Goal: Transaction & Acquisition: Purchase product/service

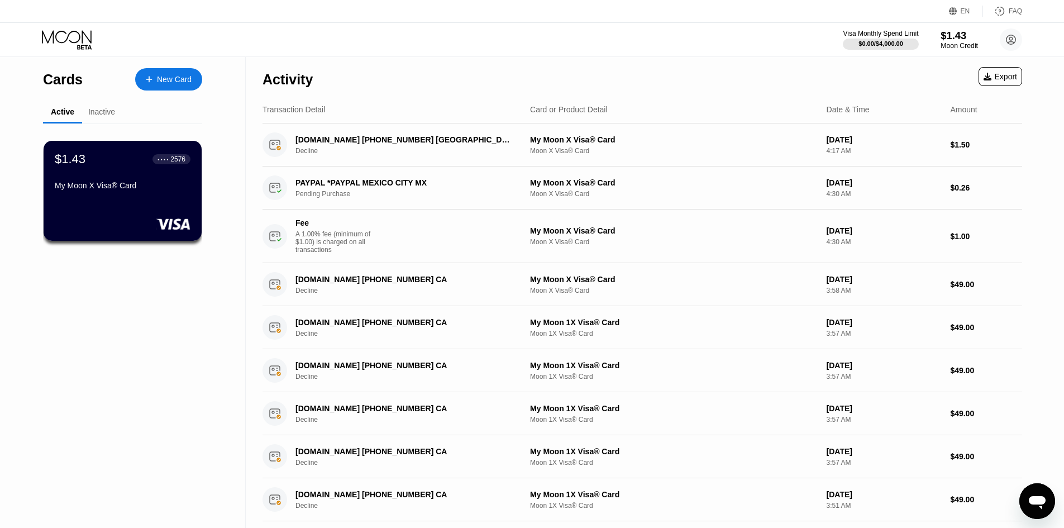
click at [962, 46] on div "Moon Credit" at bounding box center [959, 46] width 37 height 8
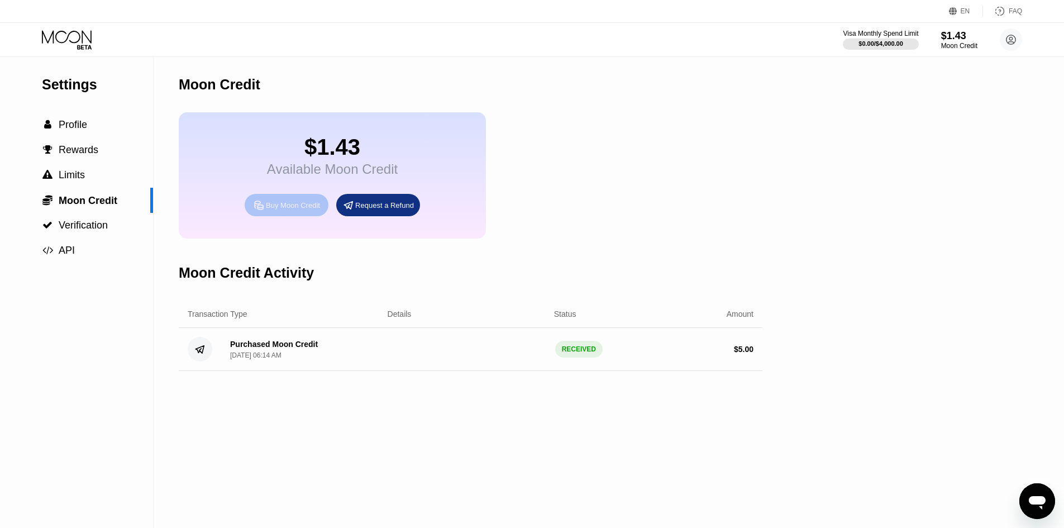
click at [301, 210] on div "Buy Moon Credit" at bounding box center [293, 205] width 54 height 9
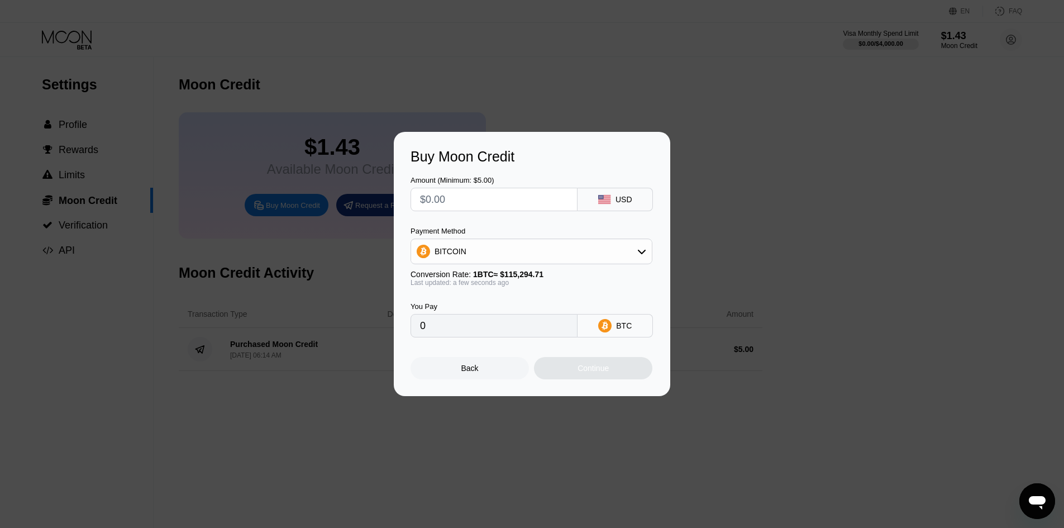
click at [539, 193] on input "text" at bounding box center [494, 199] width 148 height 22
type input "$5"
type input "0.00004337"
type input "$5"
click at [537, 255] on div "BITCOIN" at bounding box center [531, 251] width 241 height 22
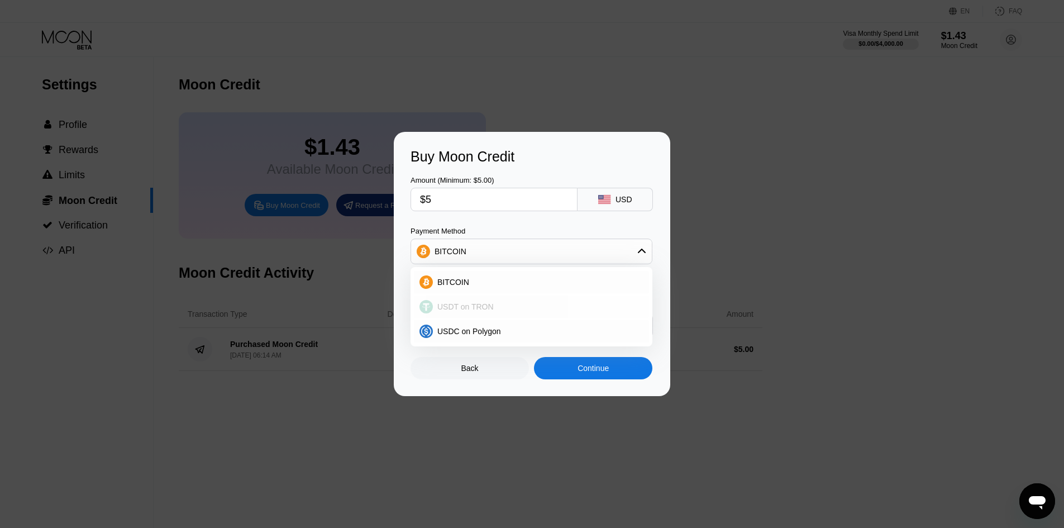
click at [513, 303] on div "USDT on TRON" at bounding box center [538, 306] width 211 height 9
type input "5.05"
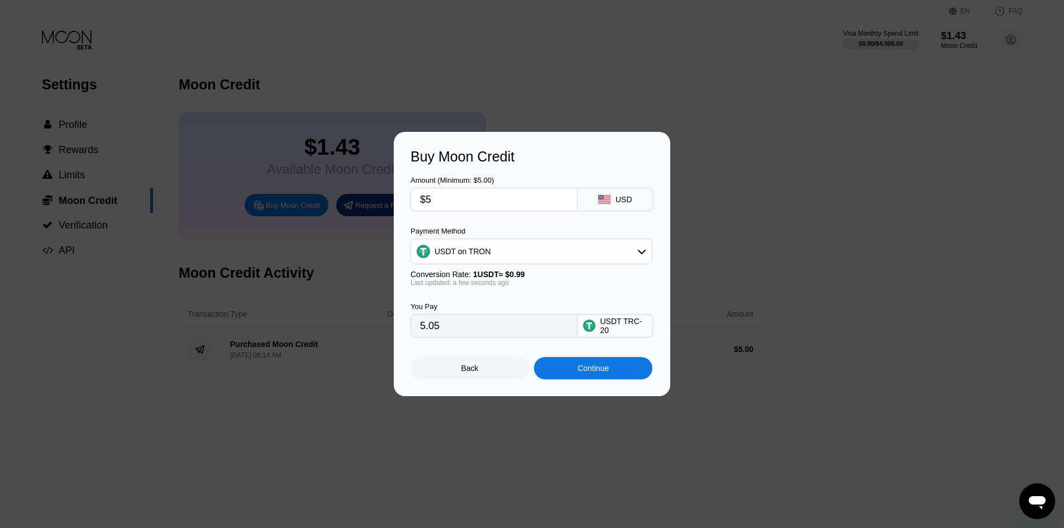
click at [554, 277] on div "Conversion Rate: 1 USDT ≈ $0.99" at bounding box center [532, 274] width 242 height 9
click at [607, 373] on div "Continue" at bounding box center [593, 368] width 31 height 9
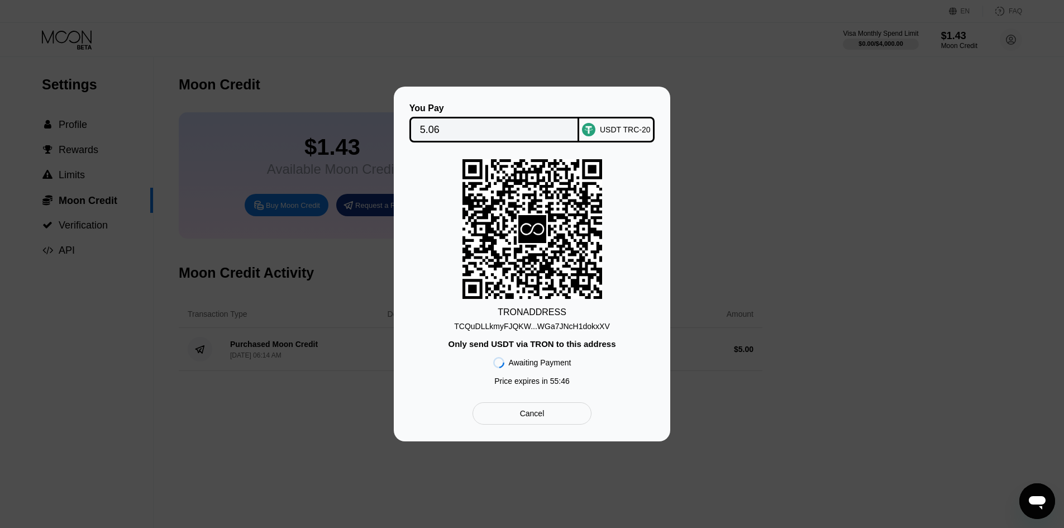
click at [582, 327] on div "TCQuDLLkmyFJQKW...WGa7JNcH1dokxXV" at bounding box center [532, 326] width 156 height 9
click at [621, 127] on div "USDT TRC-20" at bounding box center [625, 129] width 51 height 9
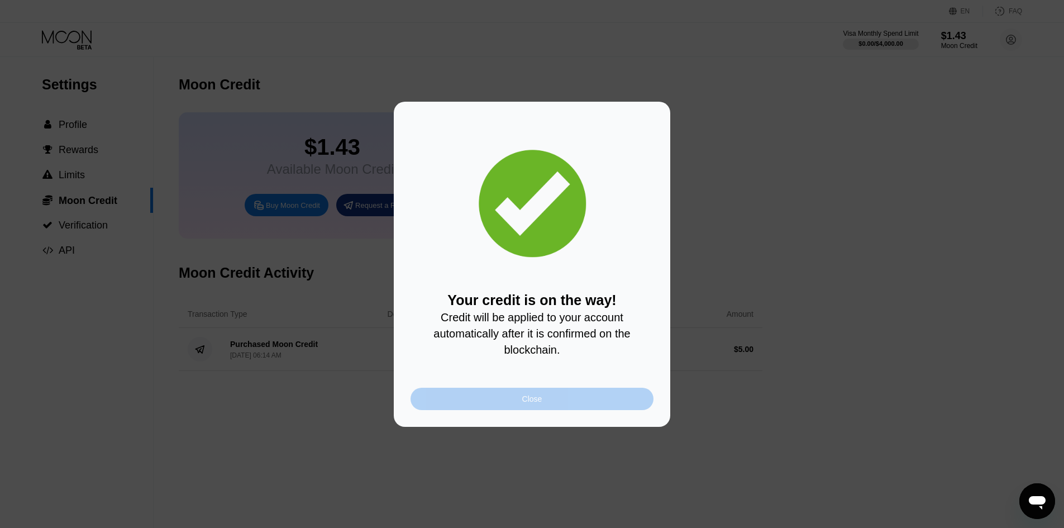
click at [551, 400] on div "Close" at bounding box center [532, 399] width 243 height 22
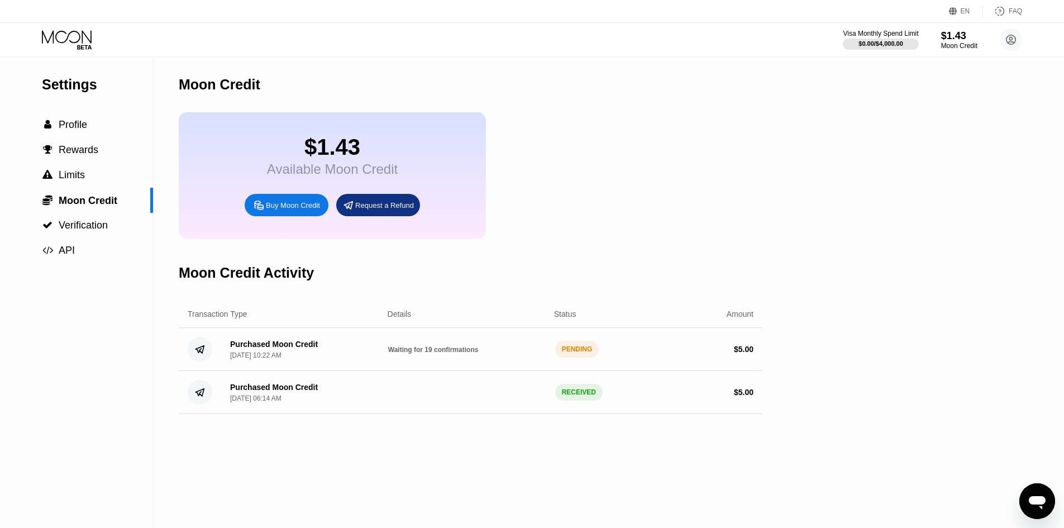
click at [663, 231] on div "$1.43 Available Moon Credit Buy Moon Credit Request a Refund" at bounding box center [471, 175] width 584 height 126
click at [139, 377] on div "Settings  Profile  Rewards  Limits  Moon Credit  Verification  API" at bounding box center [77, 292] width 154 height 471
click at [84, 128] on span "Profile" at bounding box center [73, 124] width 28 height 11
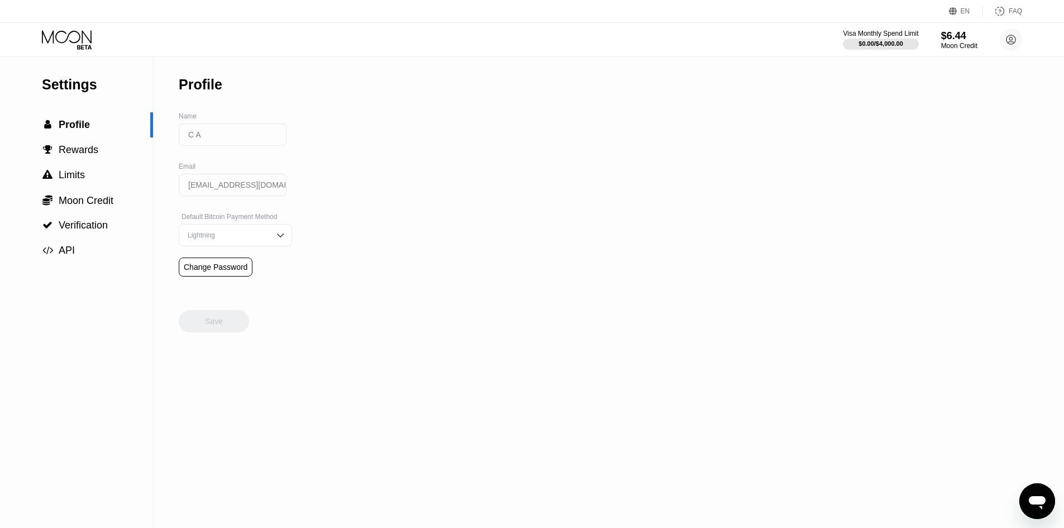
click at [70, 35] on icon at bounding box center [68, 40] width 52 height 20
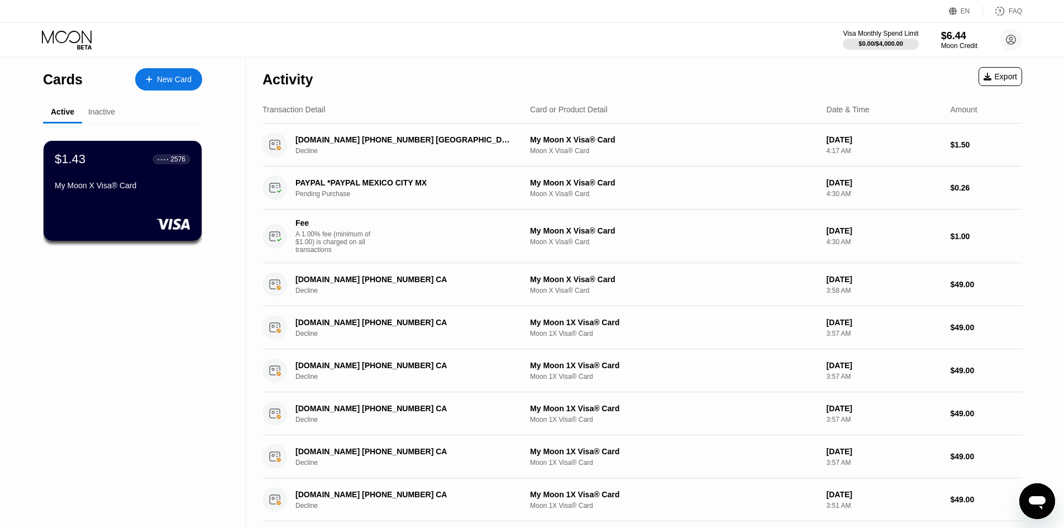
click at [165, 324] on div "Cards New Card Active Inactive $1.43 ● ● ● ● 2576 My Moon X Visa® Card $0.22 ● …" at bounding box center [123, 405] width 246 height 697
click at [147, 317] on div "Cards New Card Active Inactive $1.43 ● ● ● ● 2576 My Moon X Visa® Card $0.22 ● …" at bounding box center [123, 405] width 246 height 697
click at [137, 215] on div "$1.43 ● ● ● ● 2576 My Moon X Visa® Card" at bounding box center [123, 191] width 158 height 100
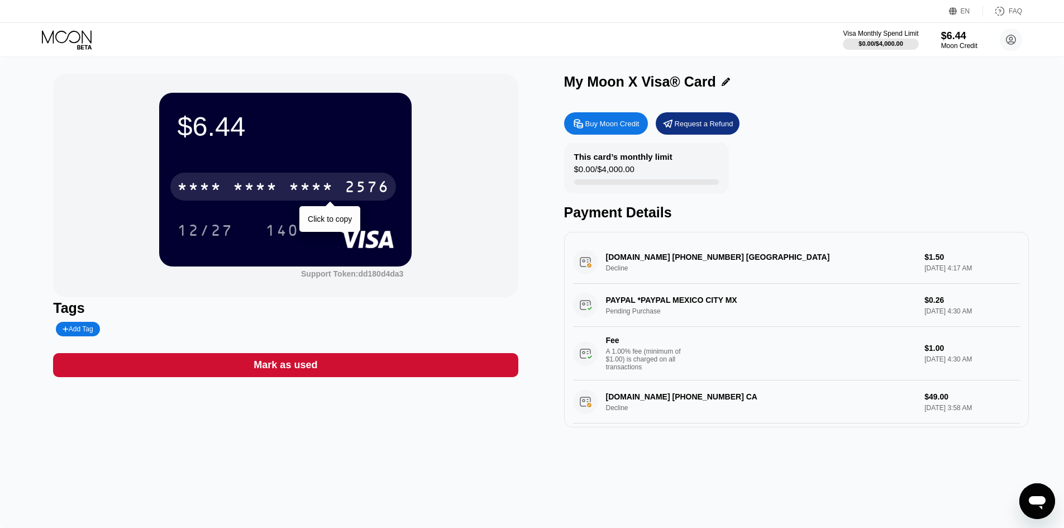
click at [368, 189] on div "2576" at bounding box center [367, 188] width 45 height 18
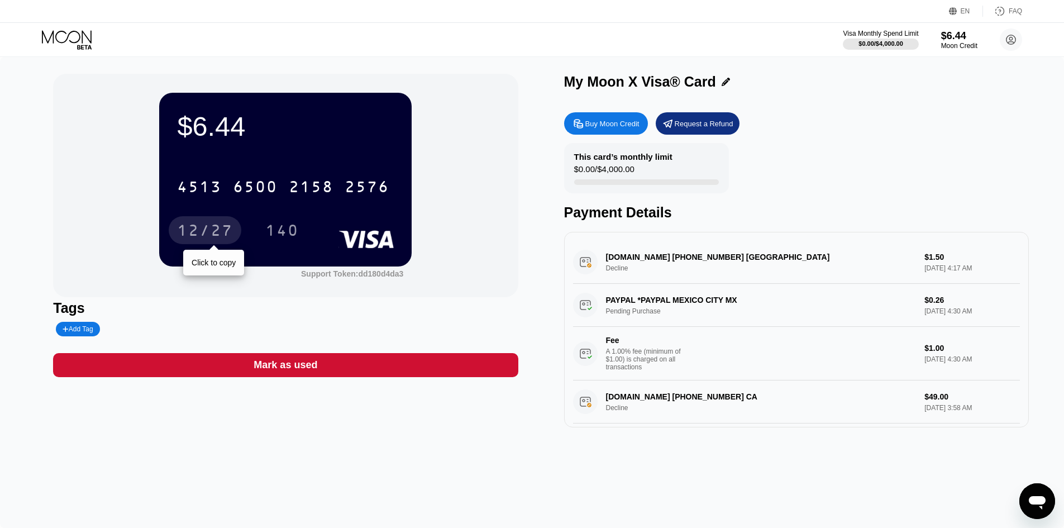
click at [217, 235] on div "12/27" at bounding box center [205, 232] width 56 height 18
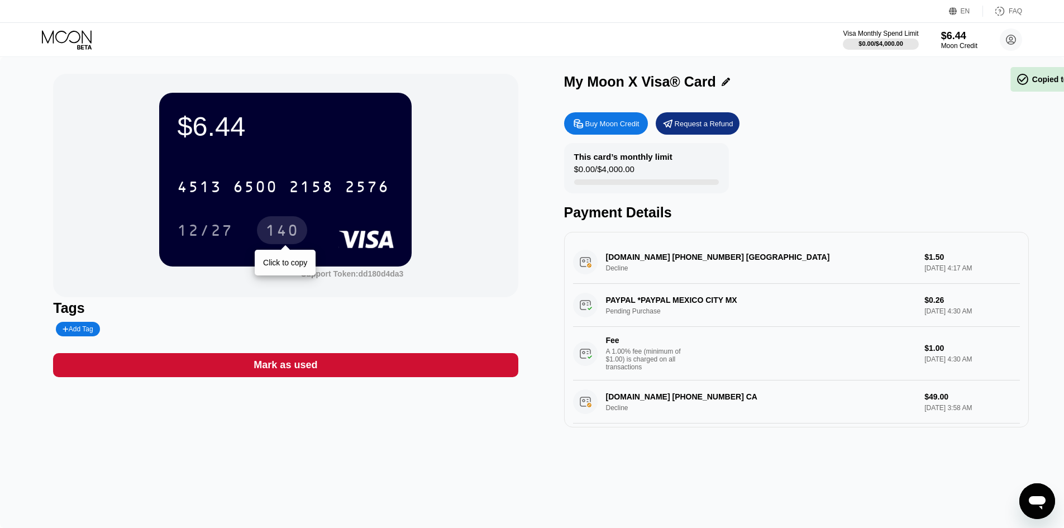
click at [284, 231] on div "140" at bounding box center [282, 232] width 34 height 18
